Goal: Information Seeking & Learning: Learn about a topic

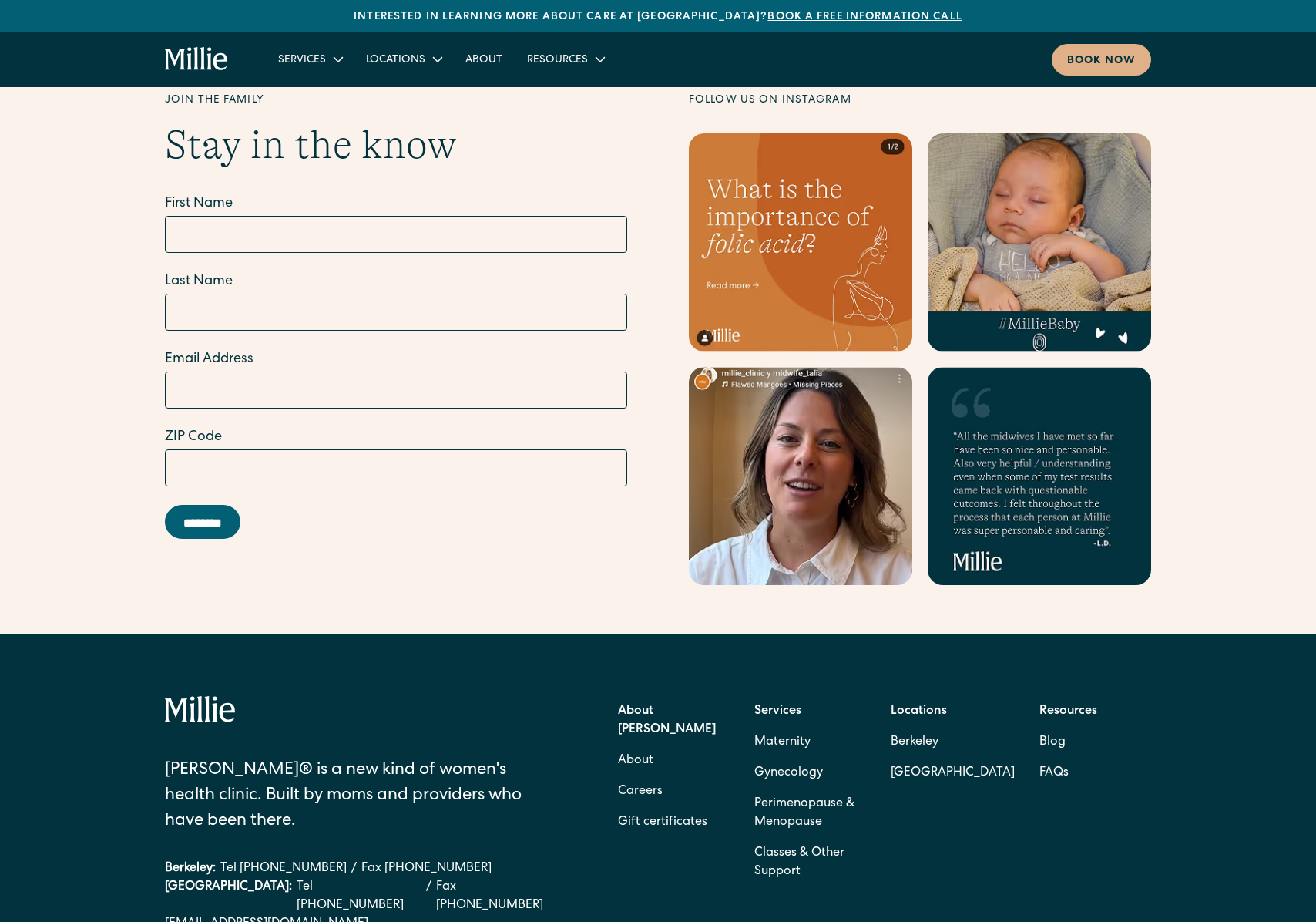
scroll to position [6579, 0]
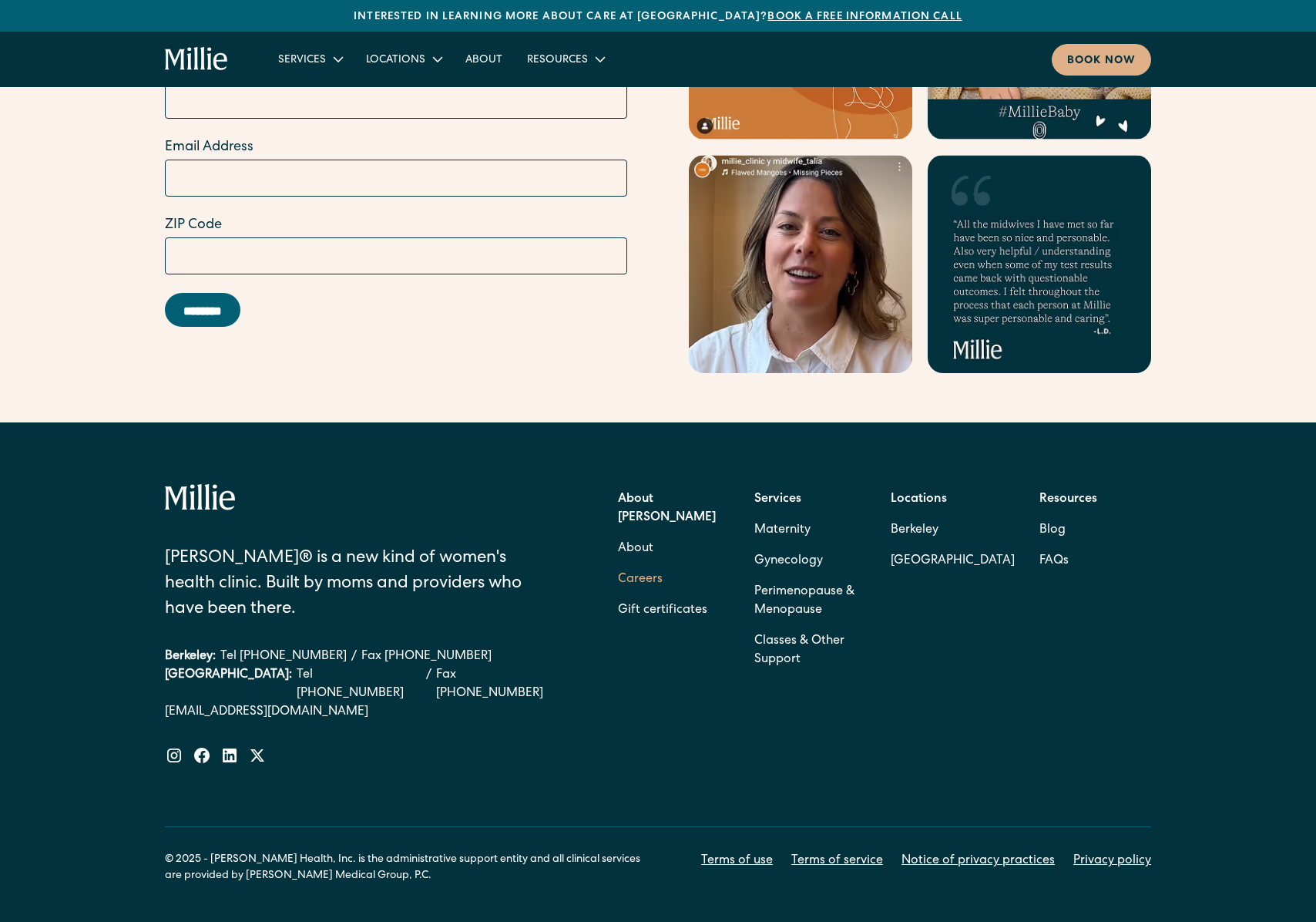
click at [652, 564] on link "Careers" at bounding box center [641, 580] width 45 height 31
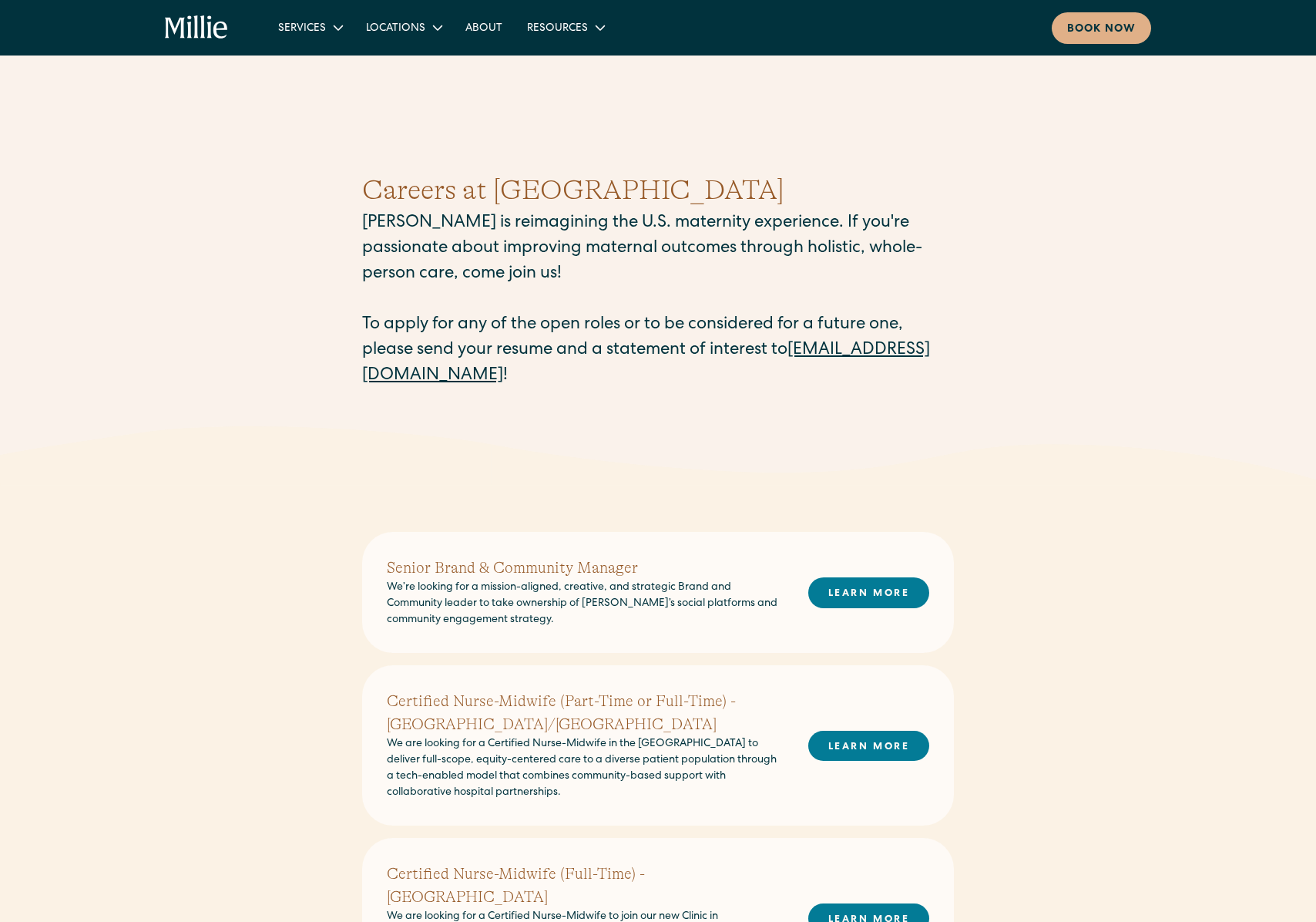
click at [661, 653] on div "Senior Brand & Community Manager We’re looking for a mission-aligned, creative,…" at bounding box center [658, 592] width 592 height 121
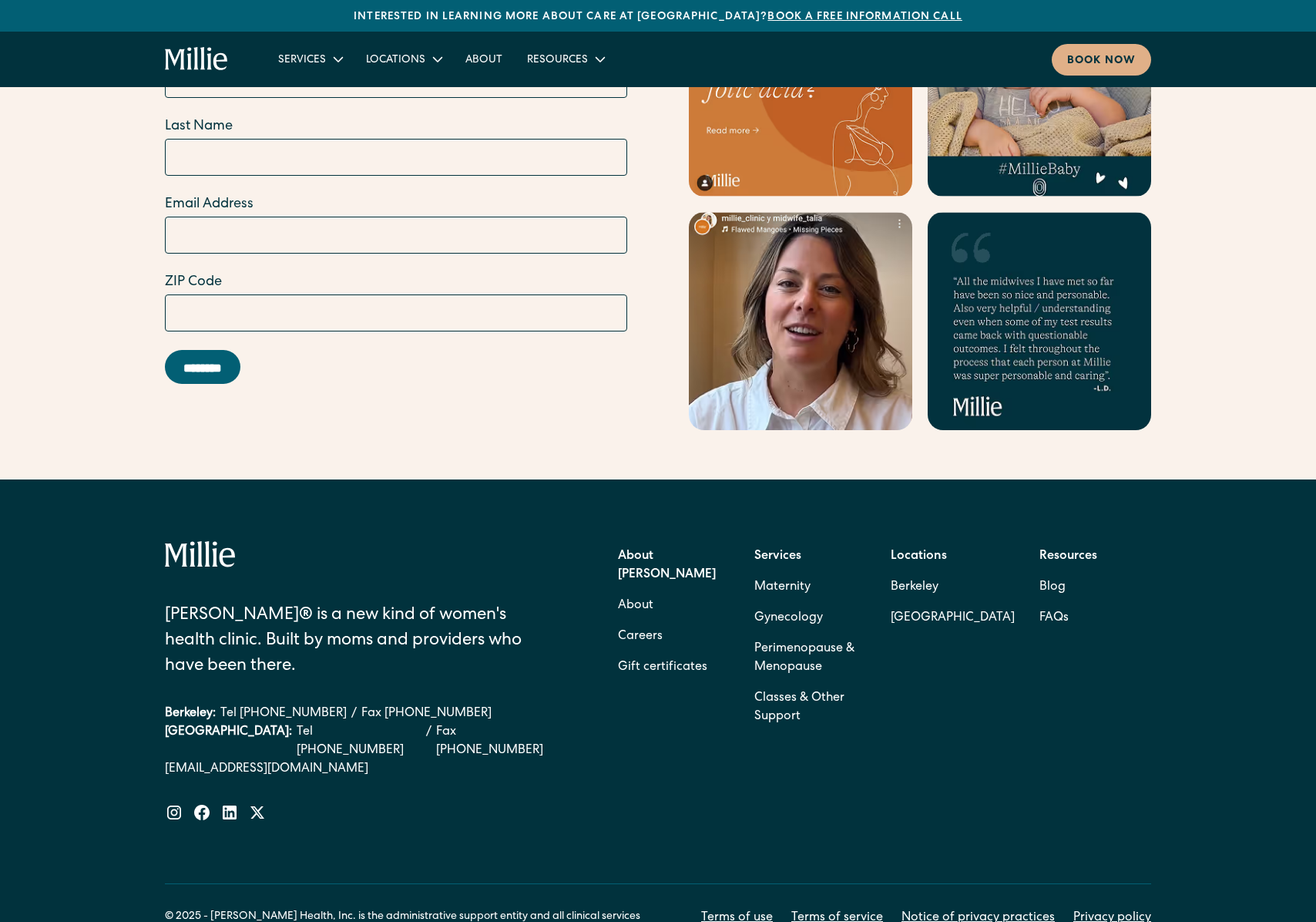
scroll to position [6469, 0]
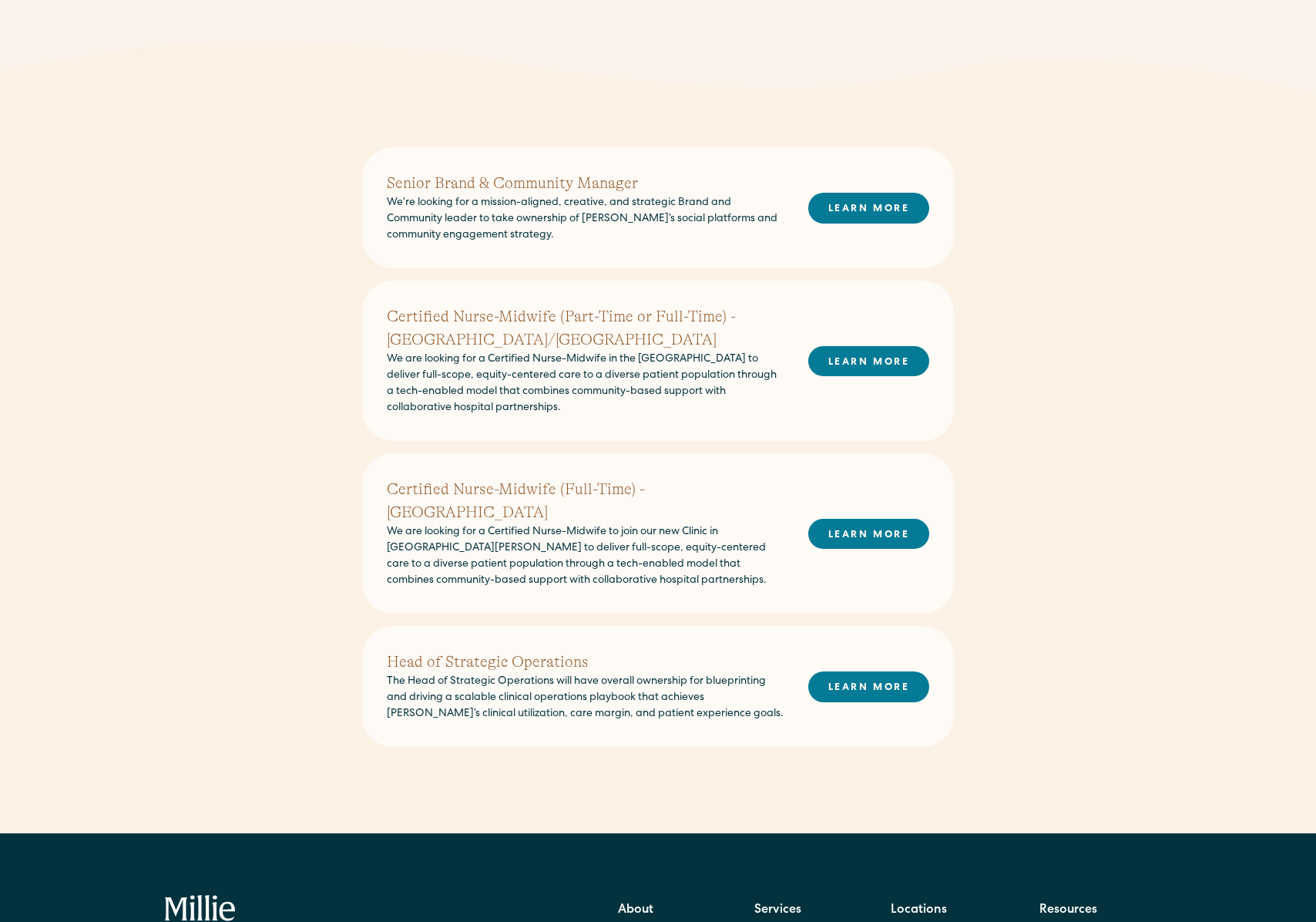
scroll to position [473, 0]
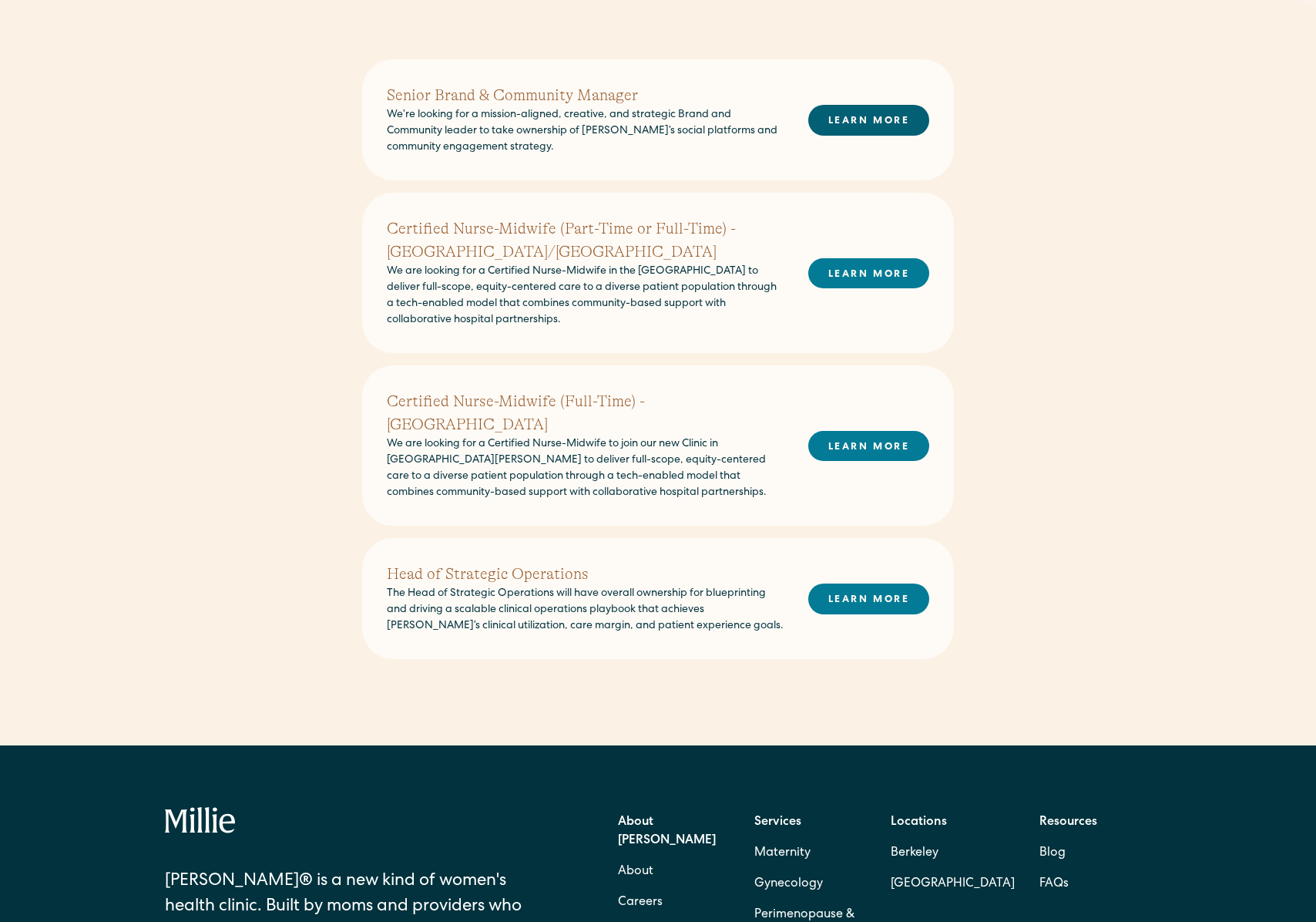
click at [871, 122] on link "LEARN MORE" at bounding box center [868, 120] width 121 height 30
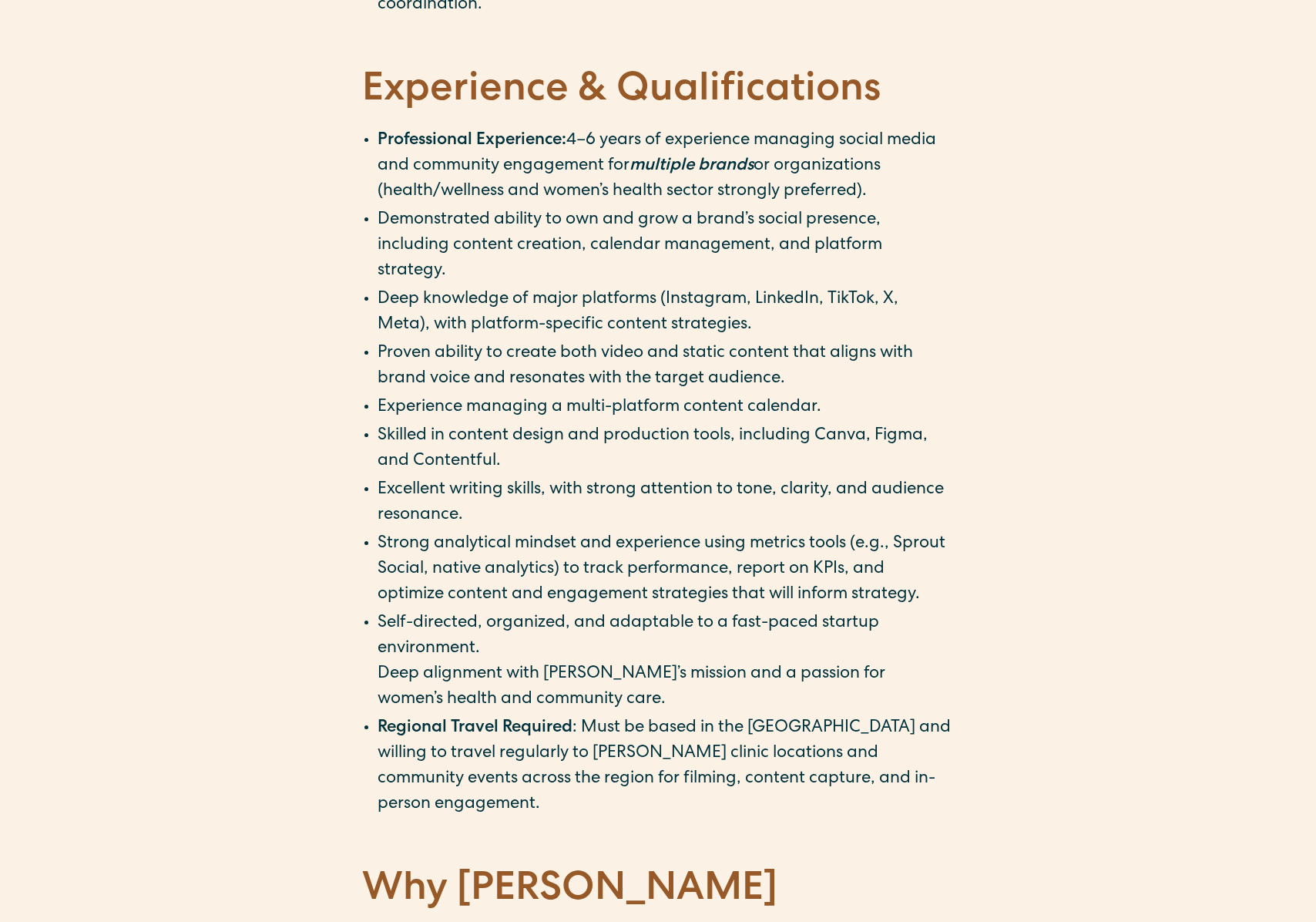
scroll to position [2204, 0]
